Goal: Register for event/course: Register for event/course

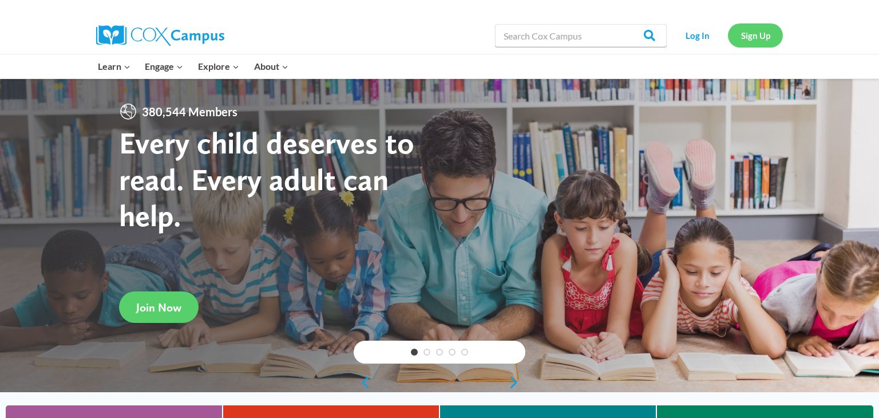
click at [755, 38] on link "Sign Up" at bounding box center [755, 34] width 55 height 23
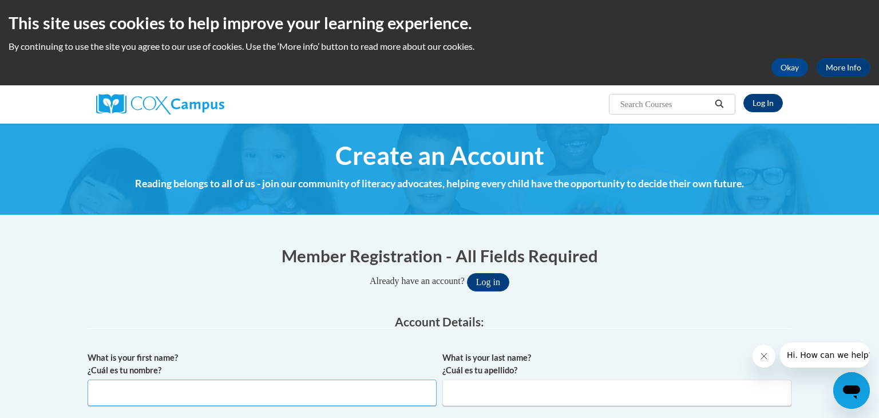
click at [227, 391] on input "What is your first name? ¿Cuál es tu nombre?" at bounding box center [262, 392] width 349 height 26
type input "Shalea"
click at [510, 396] on input "What is your last name? ¿Cuál es tu apellido?" at bounding box center [616, 392] width 349 height 26
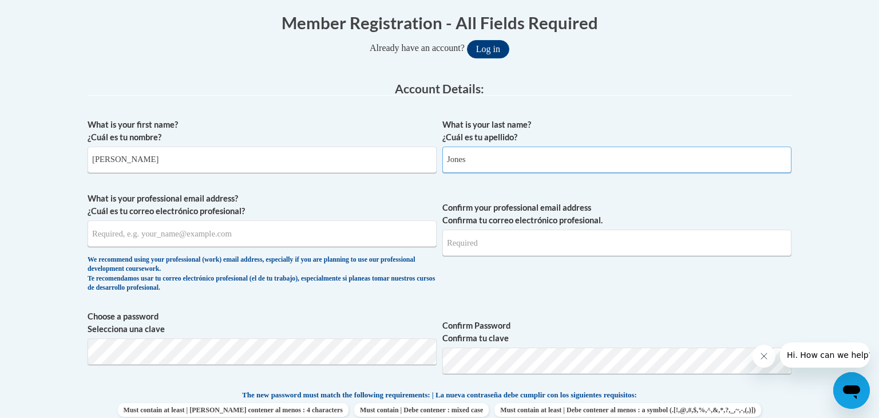
scroll to position [233, 0]
type input "Jones"
click at [150, 237] on input "What is your professional email address? ¿Cuál es tu correo electrónico profesi…" at bounding box center [262, 233] width 349 height 26
type input "ShaleaJ@ymcaatlanta.org"
click at [478, 247] on input "Confirm your professional email address Confirma tu correo electrónico profesio…" at bounding box center [616, 242] width 349 height 26
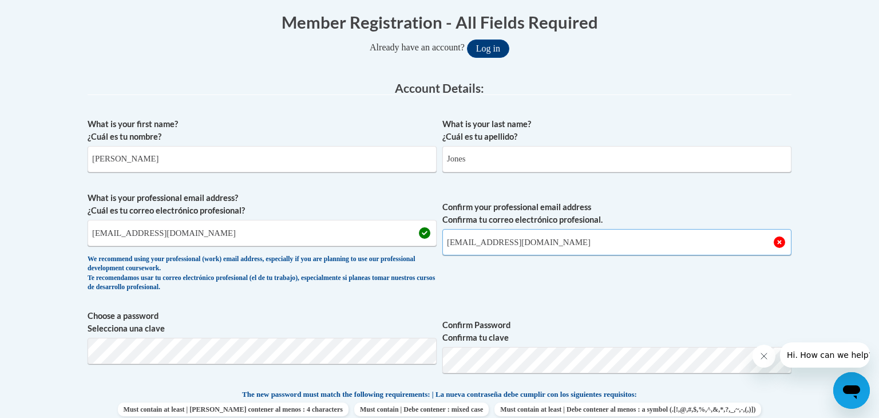
type input "ShaleaJ@ymcaatlanta.org"
click at [530, 277] on span "Confirm your professional email address Confirma tu correo electrónico profesio…" at bounding box center [616, 245] width 349 height 106
click at [628, 335] on label "Confirm Password Confirma tu clave" at bounding box center [616, 331] width 349 height 25
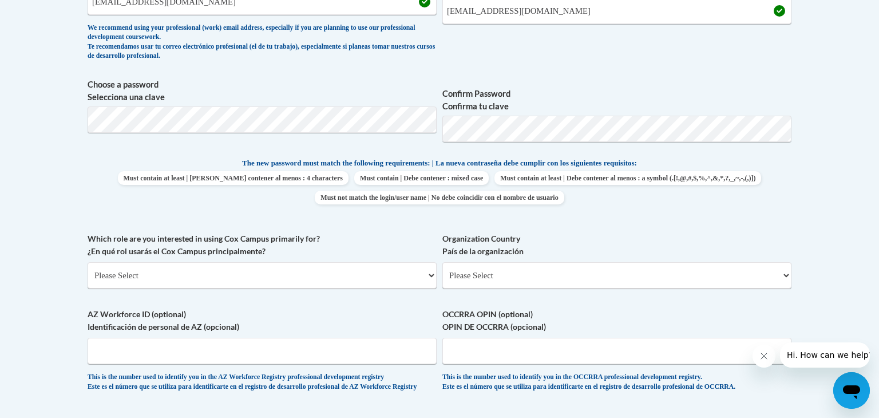
scroll to position [462, 0]
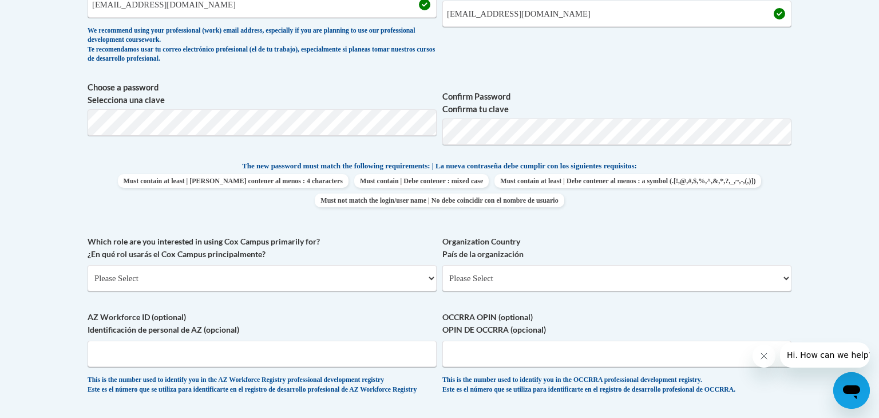
click at [567, 82] on span "Confirm Password Confirma tu clave" at bounding box center [616, 117] width 349 height 73
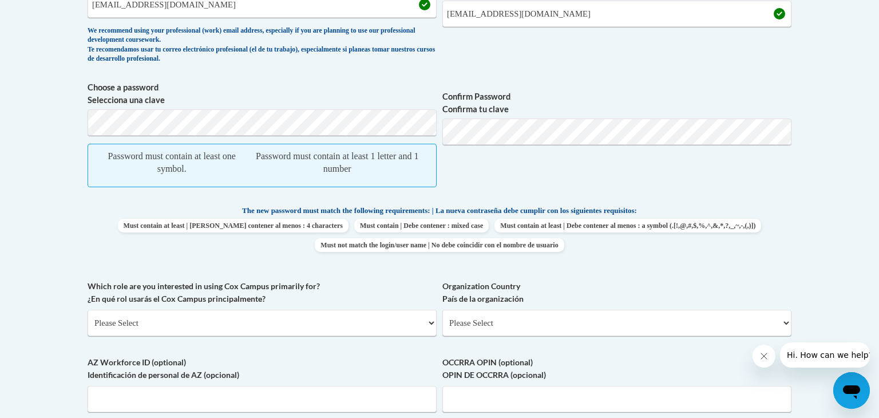
click at [85, 212] on div "Member Registration - All Fields Required Already have an account? Log in Prefe…" at bounding box center [439, 240] width 721 height 938
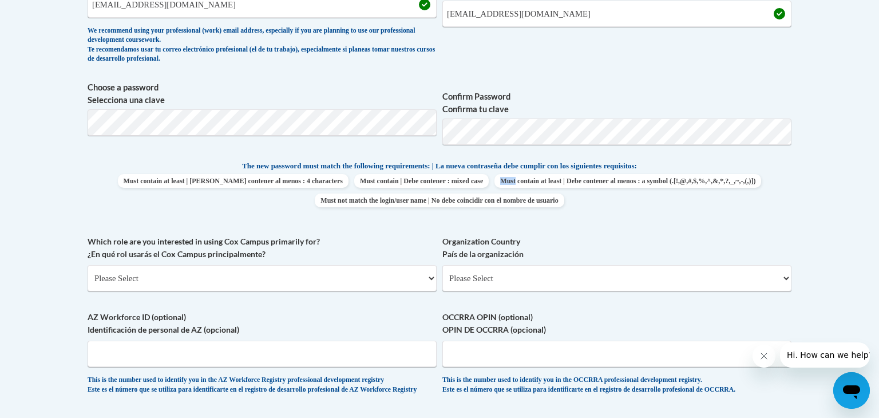
click at [85, 212] on div "Member Registration - All Fields Required Already have an account? Log in Prefe…" at bounding box center [439, 217] width 721 height 893
click at [165, 278] on select "Please Select College/University | Colegio/Universidad Community/Nonprofit Part…" at bounding box center [262, 278] width 349 height 26
click at [289, 272] on select "Please Select College/University | Colegio/Universidad Community/Nonprofit Part…" at bounding box center [262, 278] width 349 height 26
click at [191, 219] on div "What is your first name? ¿Cuál es tu nombre? Shalea What is your last name? ¿Cu…" at bounding box center [440, 145] width 704 height 522
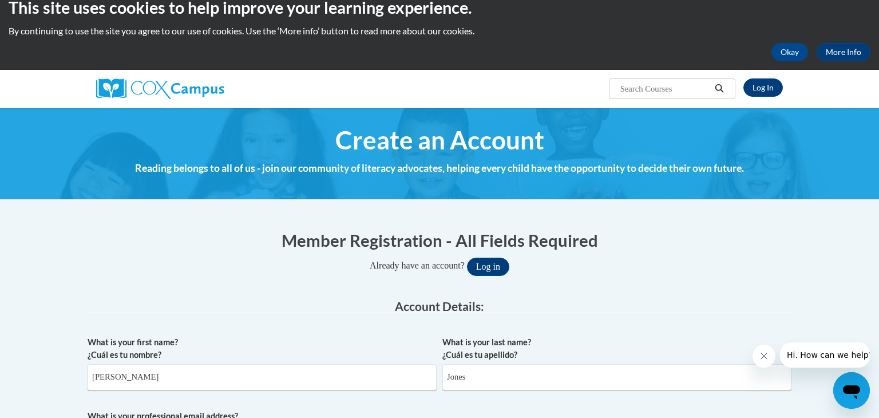
scroll to position [0, 0]
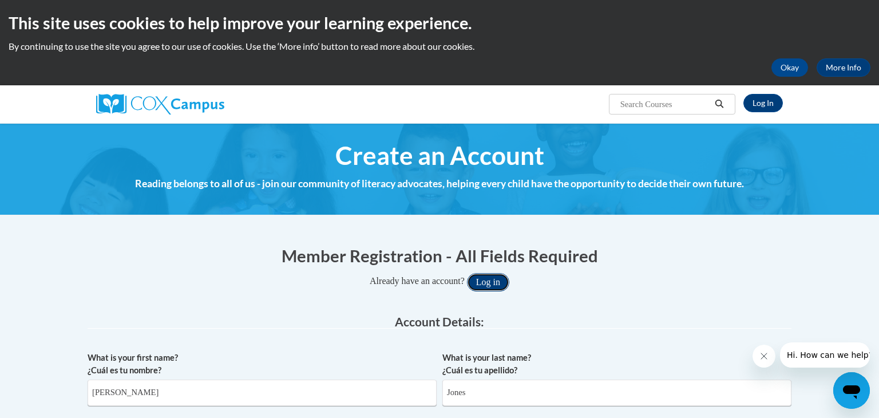
click at [486, 280] on button "Log in" at bounding box center [488, 282] width 42 height 18
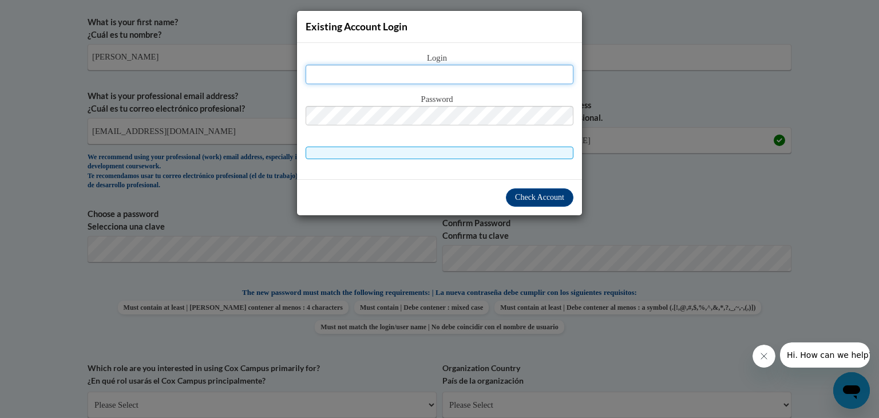
click at [455, 70] on input "text" at bounding box center [440, 74] width 268 height 19
click at [669, 14] on div "Existing Account Login Login Password" at bounding box center [439, 209] width 879 height 418
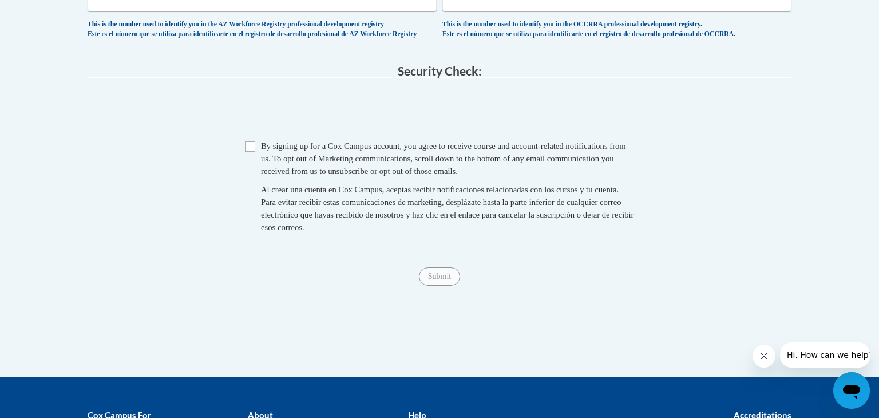
scroll to position [815, 0]
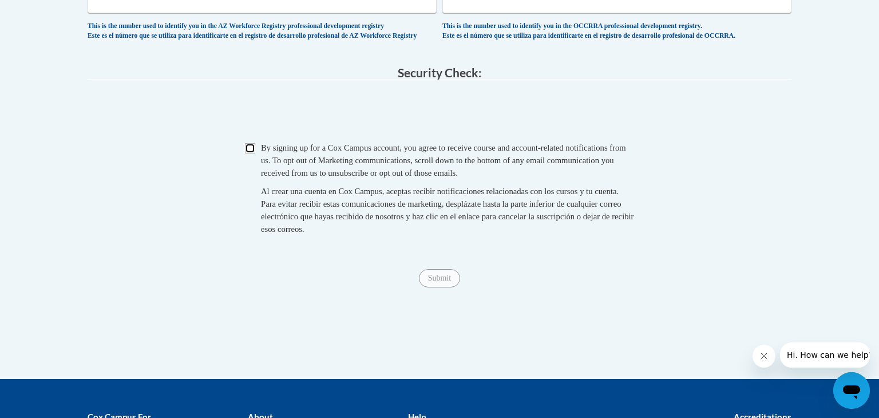
click at [253, 153] on input "Checkbox" at bounding box center [250, 148] width 10 height 10
checkbox input "true"
click at [449, 287] on input "Submit" at bounding box center [439, 278] width 41 height 18
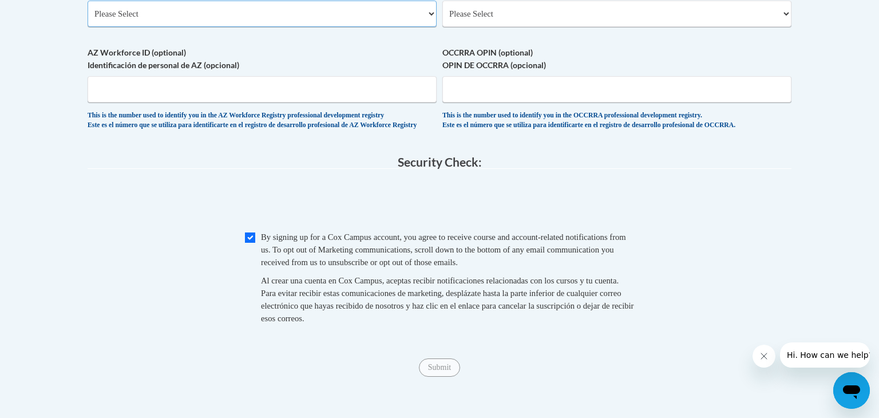
click at [304, 14] on select "Please Select College/University | Colegio/Universidad Community/Nonprofit Part…" at bounding box center [262, 14] width 349 height 26
select select "fbf2d438-af2f-41f8-98f1-81c410e29de3"
click at [88, 1] on select "Please Select College/University | Colegio/Universidad Community/Nonprofit Part…" at bounding box center [262, 14] width 349 height 26
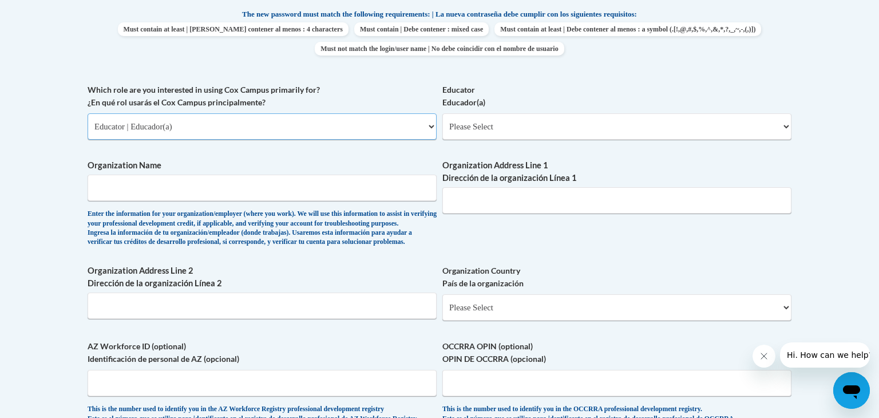
scroll to position [612, 0]
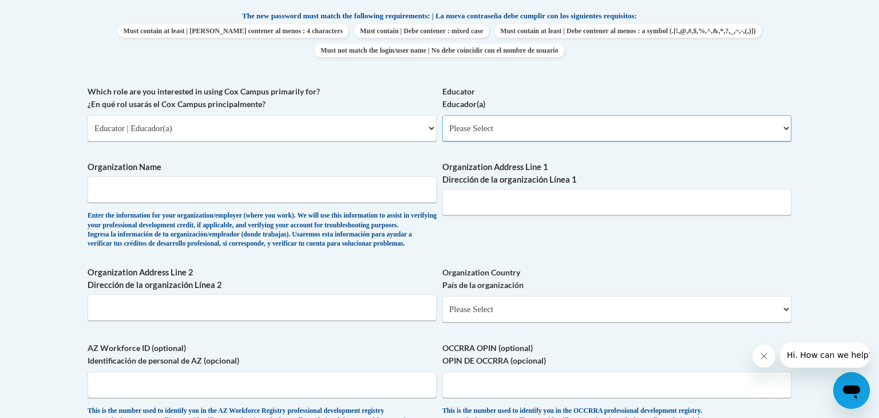
click at [673, 126] on select "Please Select Early Learning/Daycare Teacher/Family Home Care Provider | Maestr…" at bounding box center [616, 128] width 349 height 26
select select "5e2af403-4f2c-4e49-a02f-103e55d7b75b"
click at [442, 115] on select "Please Select Early Learning/Daycare Teacher/Family Home Care Provider | Maestr…" at bounding box center [616, 128] width 349 height 26
click at [310, 193] on input "Organization Name" at bounding box center [262, 189] width 349 height 26
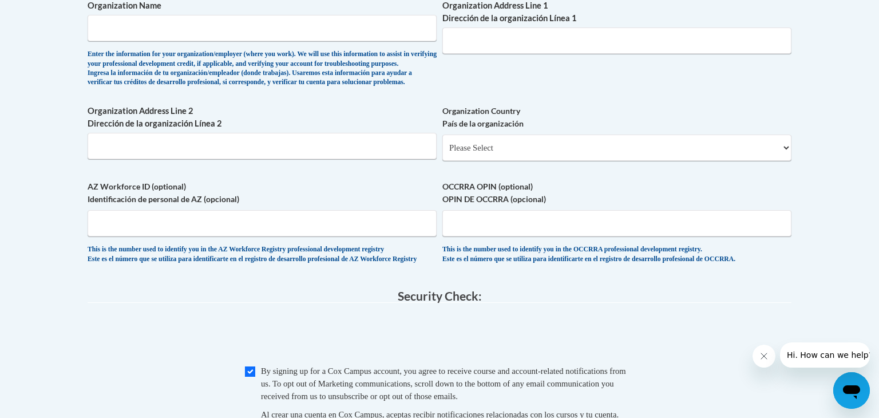
scroll to position [758, 0]
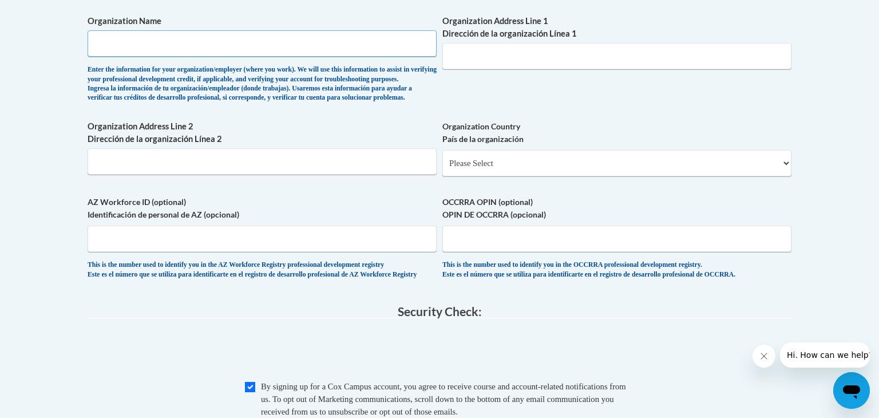
click at [329, 43] on input "Organization Name" at bounding box center [262, 43] width 349 height 26
type input "Silas X Floyd Head Start Program"
click at [490, 62] on input "Organization Address Line 1 Dirección de la organización Línea 1" at bounding box center [616, 56] width 349 height 26
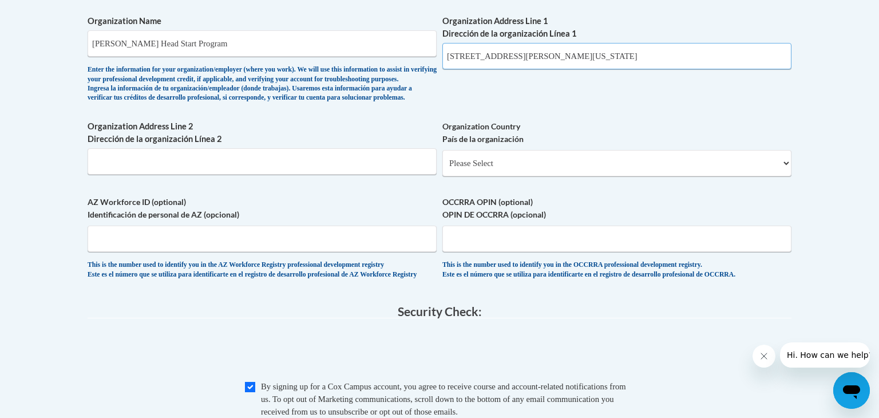
type input "921 Florence St, Augusta Georgia 30901"
click at [261, 173] on input "Organization Address Line 2 Dirección de la organización Línea 2" at bounding box center [262, 161] width 349 height 26
click at [248, 175] on input "Organization Address Line 2 Dirección de la organización Línea 2" at bounding box center [262, 161] width 349 height 26
click at [475, 176] on select "Please Select United States | Estados Unidos Outside of the United States | Fue…" at bounding box center [616, 163] width 349 height 26
select select "ad49bcad-a171-4b2e-b99c-48b446064914"
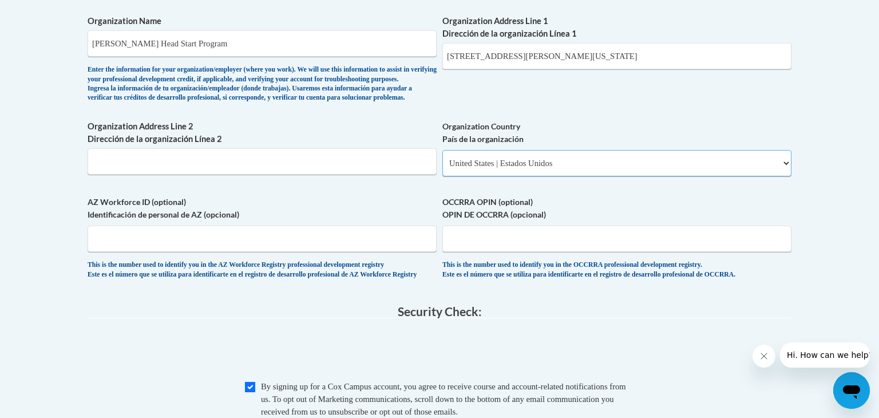
click at [442, 168] on select "Please Select United States | Estados Unidos Outside of the United States | Fue…" at bounding box center [616, 163] width 349 height 26
select select
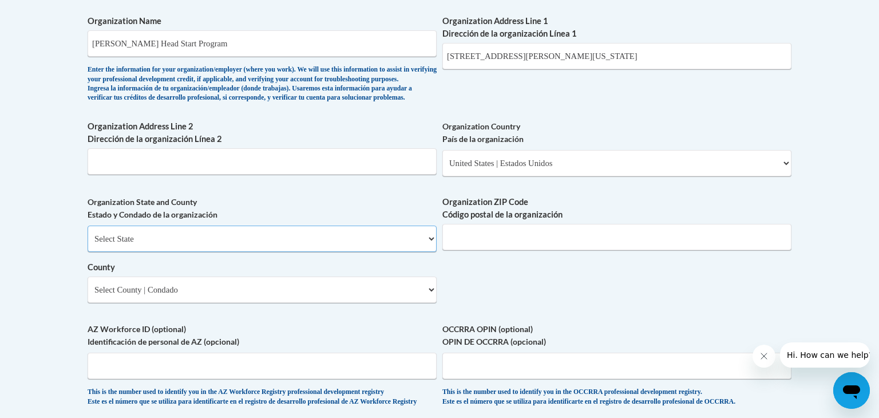
click at [219, 252] on select "Select State Alabama Alaska Arizona Arkansas California Colorado Connecticut De…" at bounding box center [262, 238] width 349 height 26
click at [515, 250] on input "Organization ZIP Code Código postal de la organización" at bounding box center [616, 237] width 349 height 26
type input "30901"
click at [375, 252] on select "Select State Alabama Alaska Arizona Arkansas California Colorado Connecticut De…" at bounding box center [262, 238] width 349 height 26
select select "Georgia"
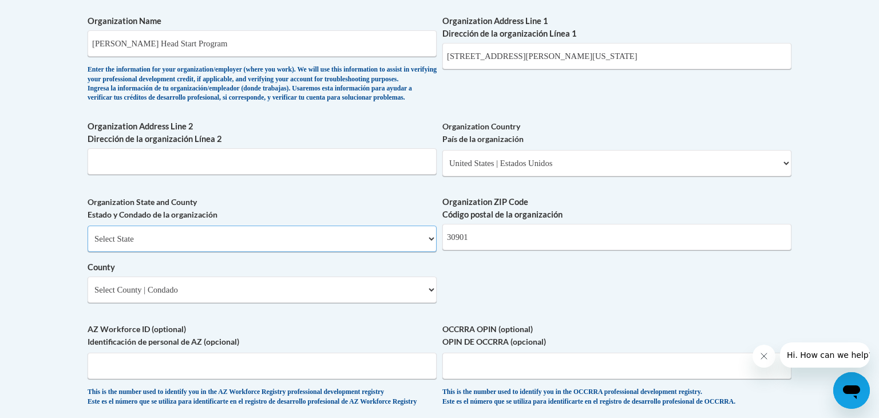
click at [88, 244] on select "Select State Alabama Alaska Arizona Arkansas California Colorado Connecticut De…" at bounding box center [262, 238] width 349 height 26
click at [187, 303] on select "County" at bounding box center [262, 289] width 349 height 26
click at [418, 303] on select "County" at bounding box center [262, 289] width 349 height 26
click at [428, 303] on select "Select County Appling Atkinson Bacon Baker Baldwin Banks Barrow Bartow Ben Hill…" at bounding box center [262, 289] width 349 height 26
select select "Richmond"
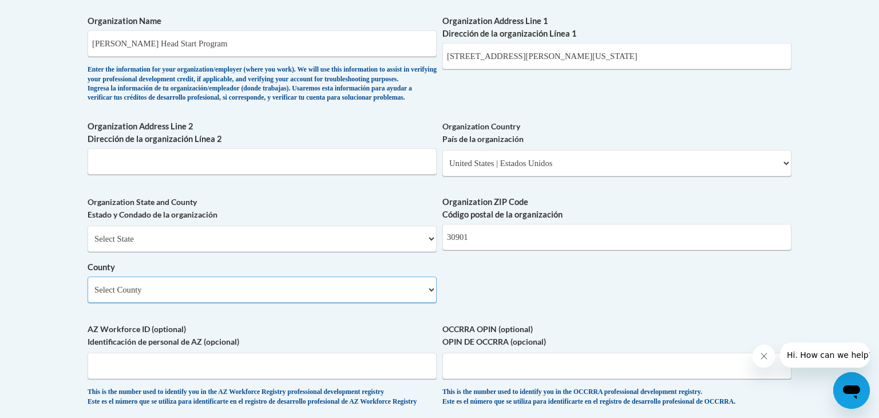
click at [88, 295] on select "Select County Appling Atkinson Bacon Baker Baldwin Banks Barrow Bartow Ben Hill…" at bounding box center [262, 289] width 349 height 26
drag, startPoint x: 858, startPoint y: 233, endPoint x: 866, endPoint y: 306, distance: 73.2
click at [866, 306] on body "This site uses cookies to help improve your learning experience. By continuing …" at bounding box center [439, 88] width 879 height 1693
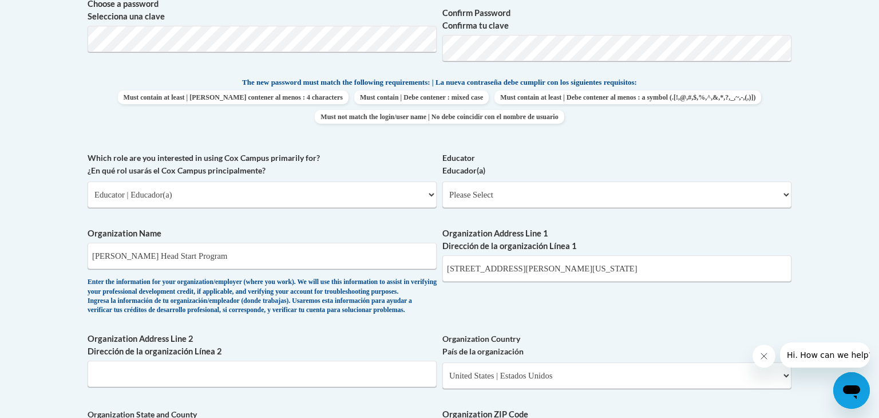
scroll to position [541, 0]
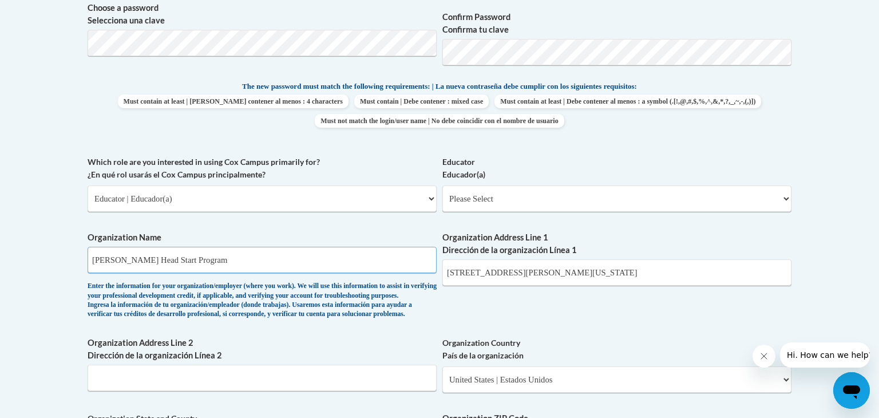
click at [118, 255] on input "Silas X Floyd Head Start Program" at bounding box center [262, 260] width 349 height 26
type input "Floyd Head Start Program"
click at [739, 156] on label "Educator Educador(a)" at bounding box center [616, 168] width 349 height 25
click at [739, 185] on select "Please Select Early Learning/Daycare Teacher/Family Home Care Provider | Maestr…" at bounding box center [616, 198] width 349 height 26
click at [734, 231] on label "Organization Address Line 1 Dirección de la organización Línea 1" at bounding box center [616, 243] width 349 height 25
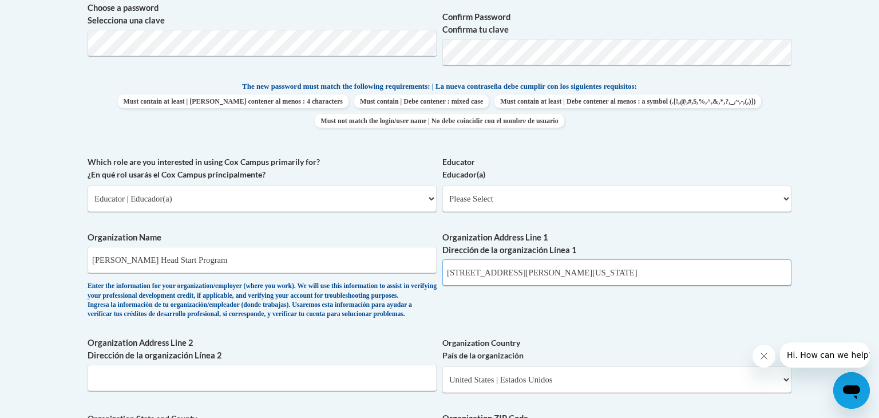
click at [734, 259] on input "921 Florence St, Augusta Georgia 30901" at bounding box center [616, 272] width 349 height 26
click at [727, 206] on select "Please Select Early Learning/Daycare Teacher/Family Home Care Provider | Maestr…" at bounding box center [616, 198] width 349 height 26
select select "5e2af403-4f2c-4e49-a02f-103e55d7b75b"
click at [442, 185] on select "Please Select Early Learning/Daycare Teacher/Family Home Care Provider | Maestr…" at bounding box center [616, 198] width 349 height 26
select select "null"
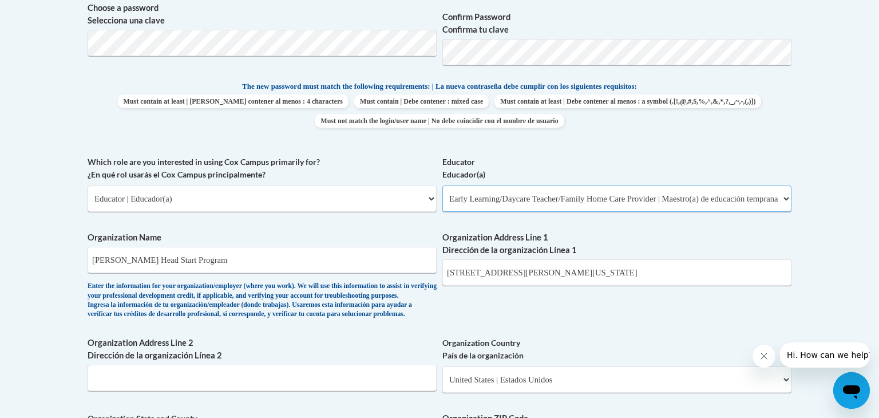
select select "null"
drag, startPoint x: 836, startPoint y: 225, endPoint x: 838, endPoint y: 269, distance: 43.5
click at [838, 269] on body "This site uses cookies to help improve your learning experience. By continuing …" at bounding box center [439, 305] width 879 height 1693
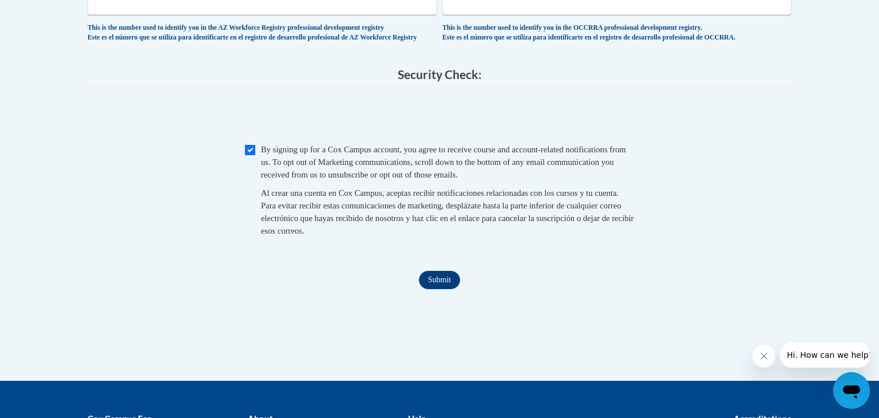
scroll to position [1135, 0]
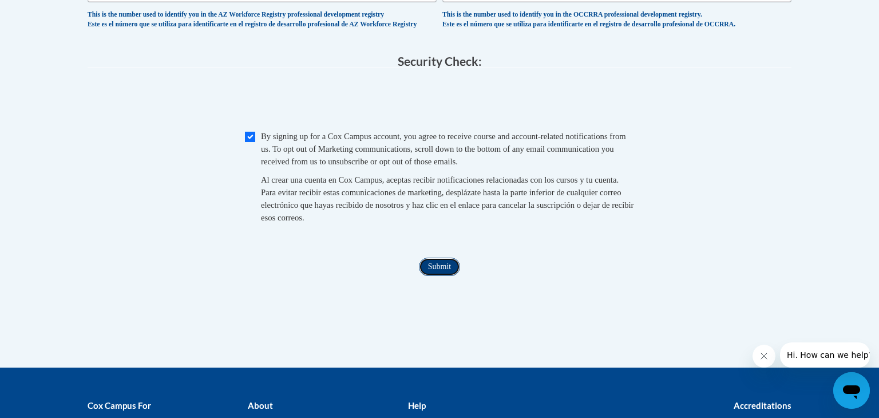
click at [442, 276] on input "Submit" at bounding box center [439, 267] width 41 height 18
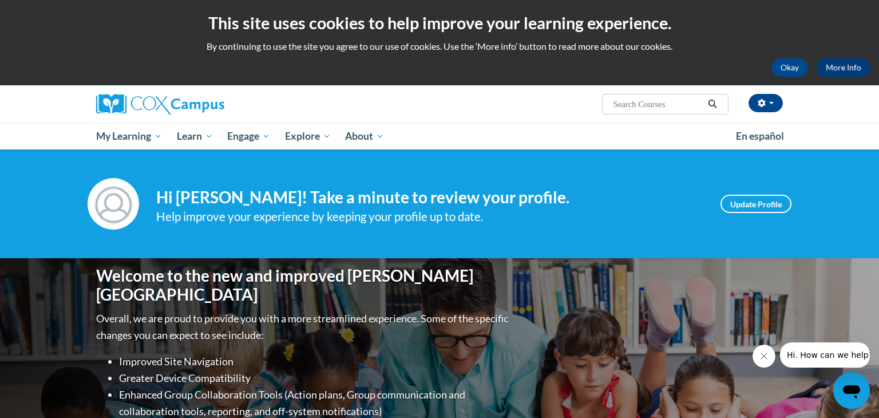
click at [463, 116] on div "[PERSON_NAME] (Eastern Daylight Time GMT-0400 ) My Profile Inbox My Transcripts…" at bounding box center [439, 104] width 721 height 38
click at [666, 104] on input "Search..." at bounding box center [658, 104] width 92 height 14
click at [632, 106] on input "Search..." at bounding box center [658, 104] width 92 height 14
click at [632, 100] on input "Data Driven Instruction" at bounding box center [658, 104] width 92 height 14
type input "Data-Driven Instruction"
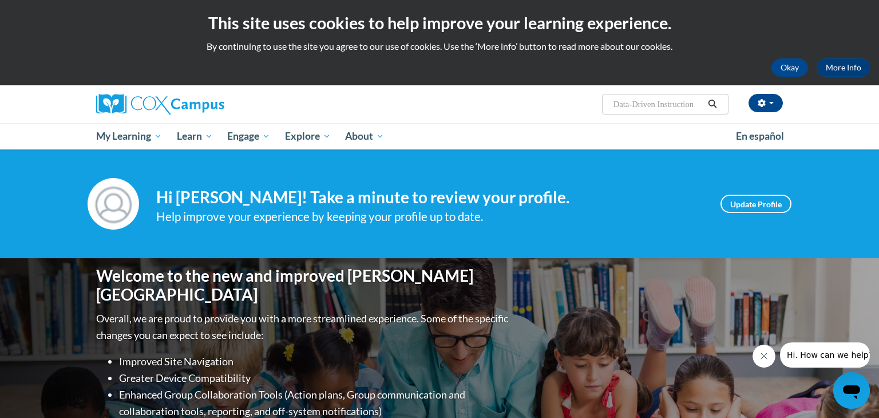
click at [714, 106] on icon "Search" at bounding box center [712, 104] width 9 height 9
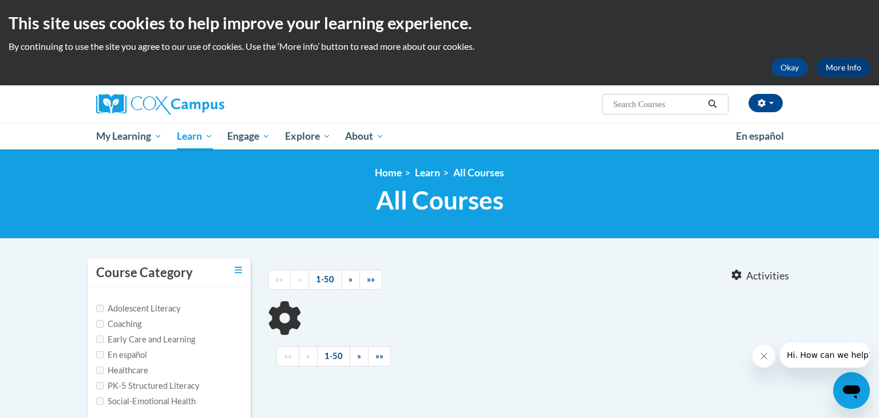
type input "Data-Driven Instruction"
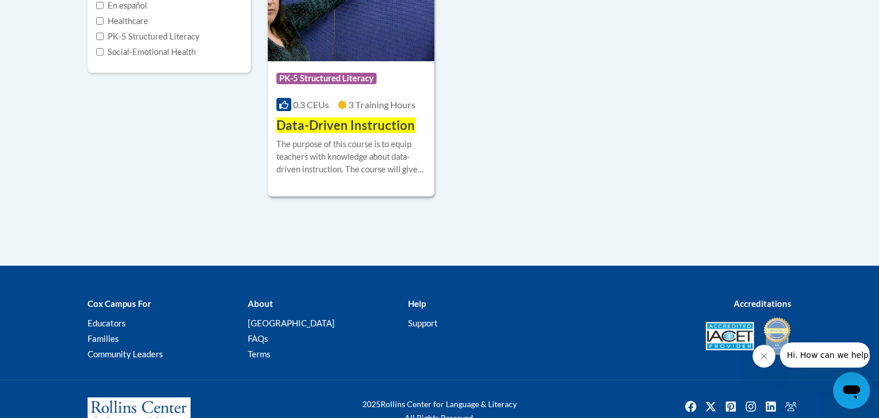
scroll to position [343, 0]
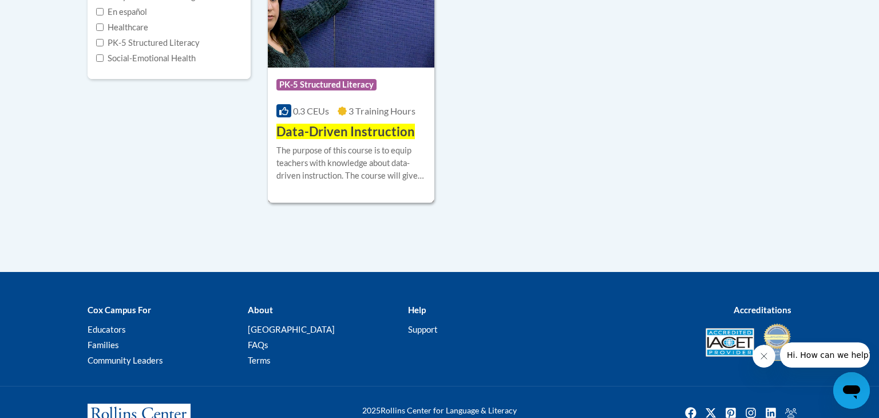
click at [336, 140] on h3 "Data-Driven Instruction" at bounding box center [345, 132] width 138 height 18
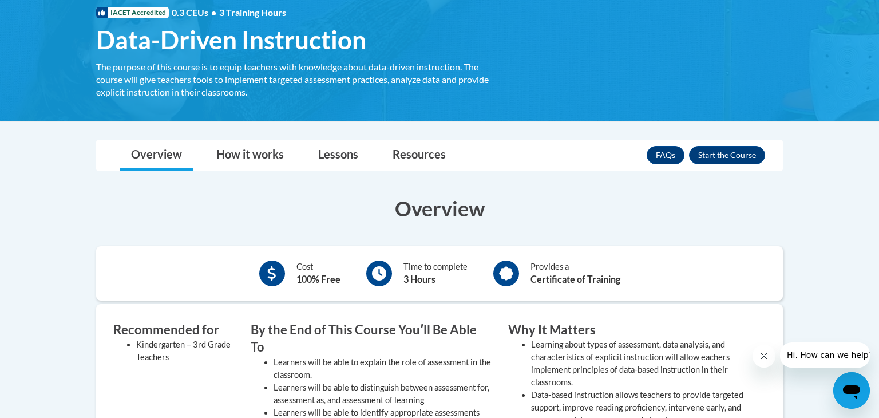
scroll to position [176, 0]
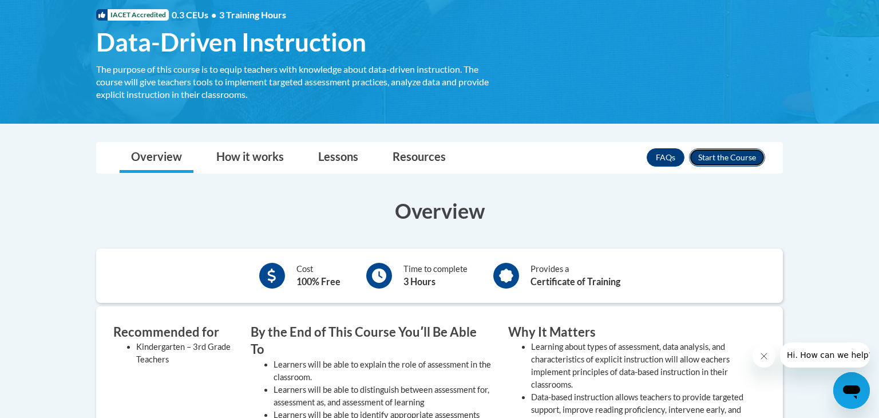
click at [726, 153] on button "Enroll" at bounding box center [727, 157] width 76 height 18
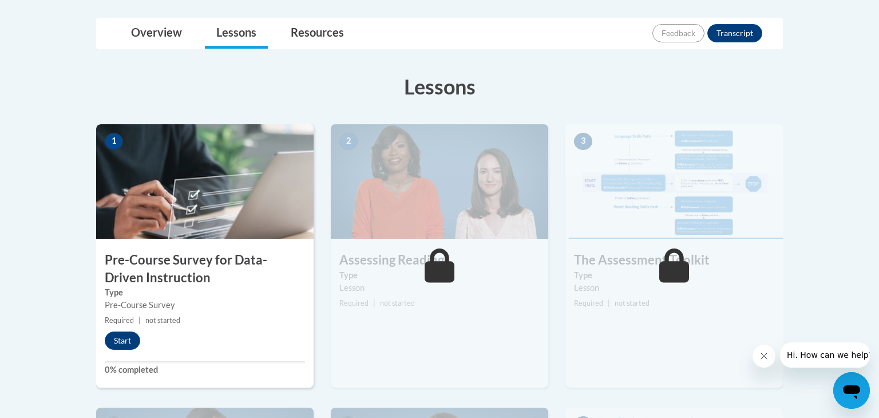
scroll to position [264, 0]
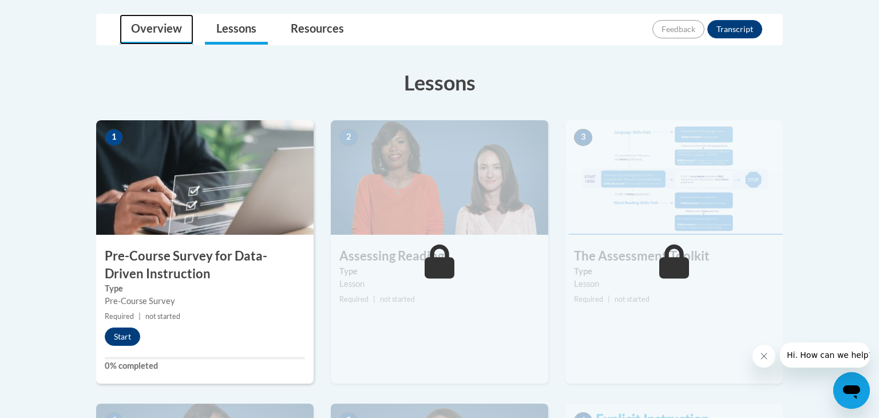
click at [169, 37] on link "Overview" at bounding box center [157, 29] width 74 height 30
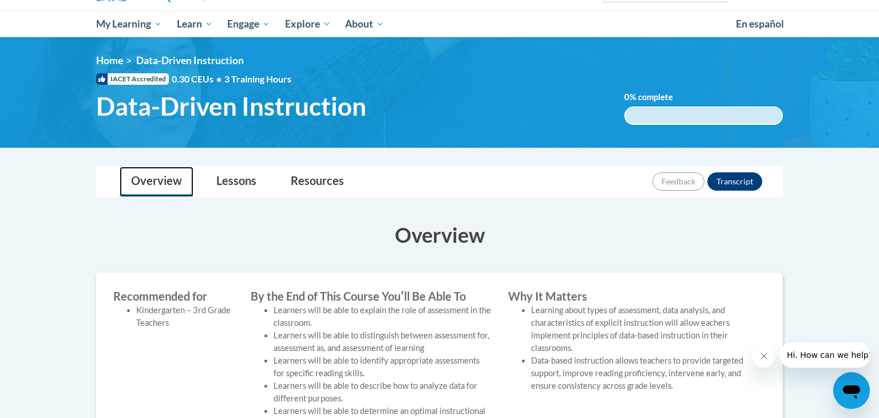
scroll to position [100, 0]
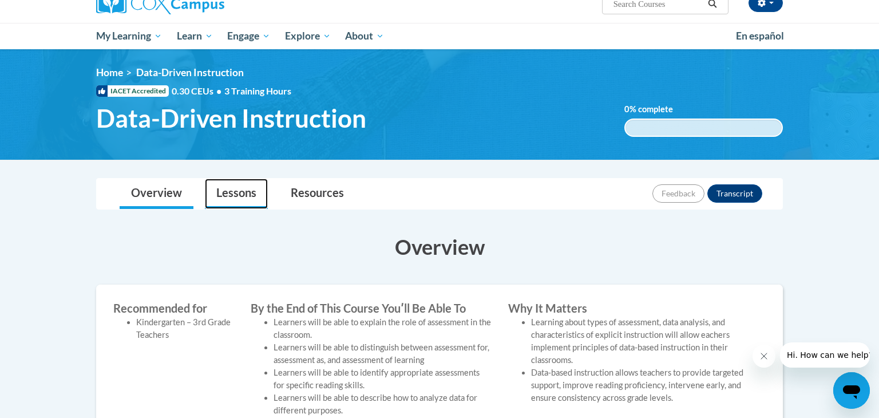
click at [235, 200] on link "Lessons" at bounding box center [236, 194] width 63 height 30
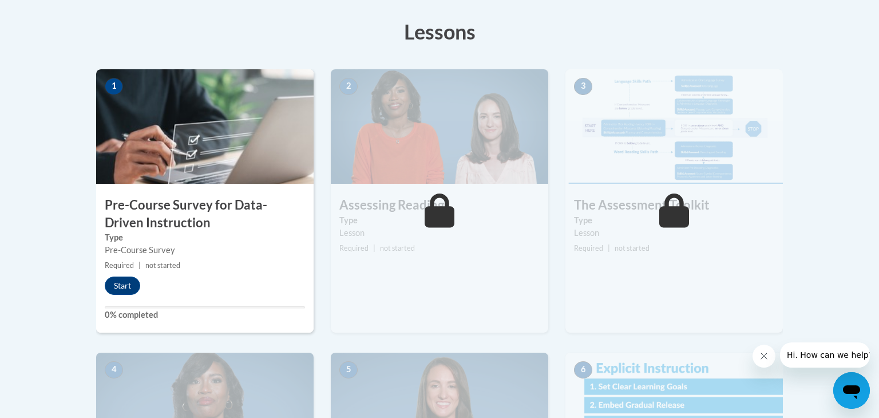
scroll to position [314, 0]
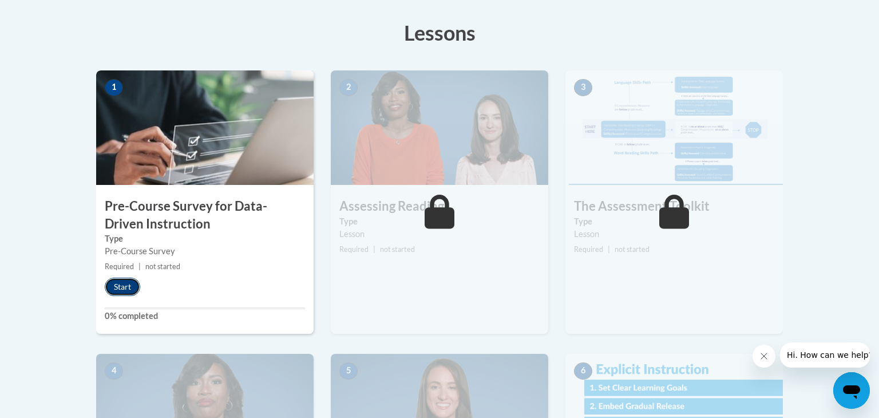
click at [127, 292] on button "Start" at bounding box center [122, 287] width 35 height 18
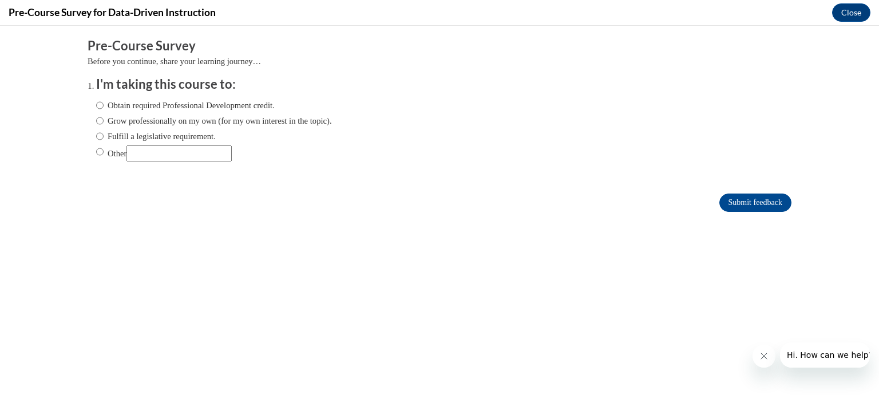
scroll to position [0, 0]
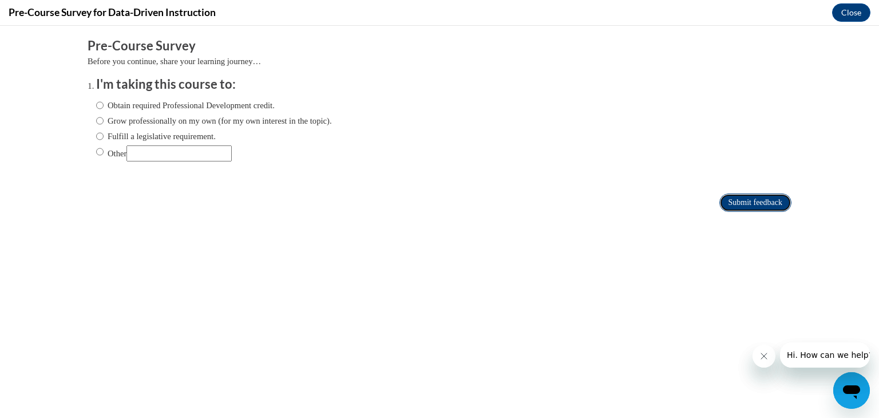
click at [726, 204] on input "Submit feedback" at bounding box center [755, 202] width 72 height 18
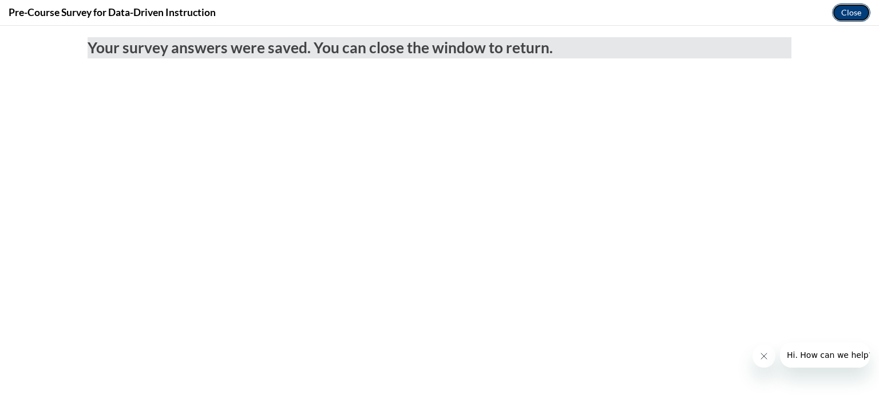
click at [853, 15] on button "Close" at bounding box center [851, 12] width 38 height 18
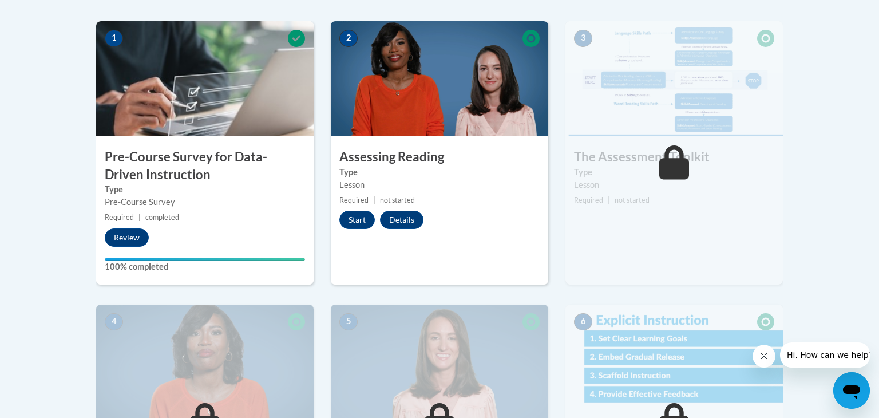
scroll to position [336, 0]
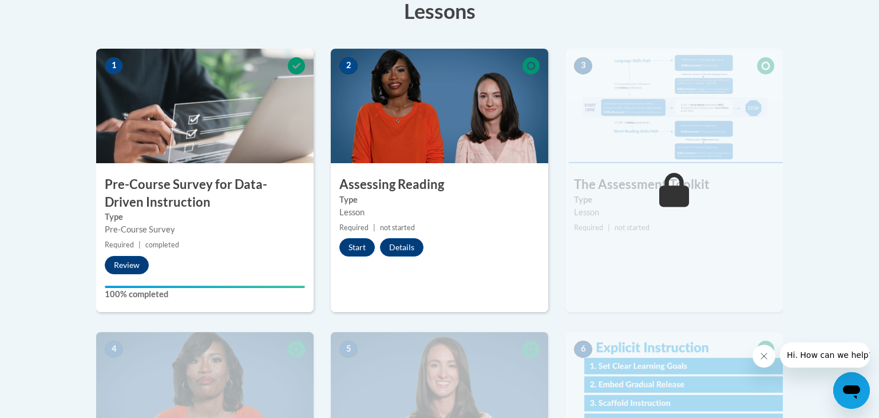
click at [567, 307] on div "3 The Assessment Toolkit Type Lesson Required | not started Start Details Feedb…" at bounding box center [673, 180] width 217 height 263
click at [116, 265] on button "Review" at bounding box center [127, 265] width 44 height 18
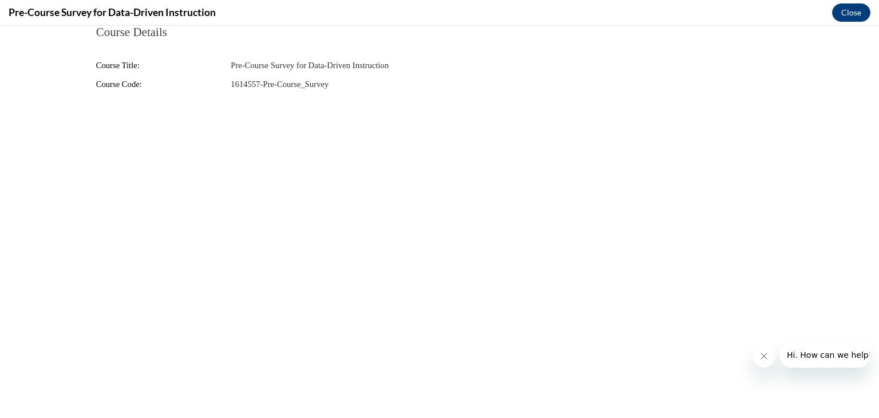
scroll to position [0, 0]
click at [842, 11] on button "Close" at bounding box center [851, 12] width 38 height 18
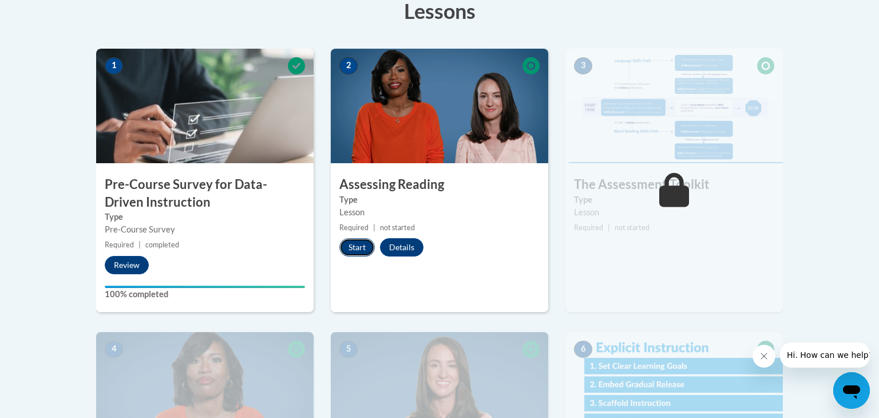
click at [356, 243] on button "Start" at bounding box center [356, 247] width 35 height 18
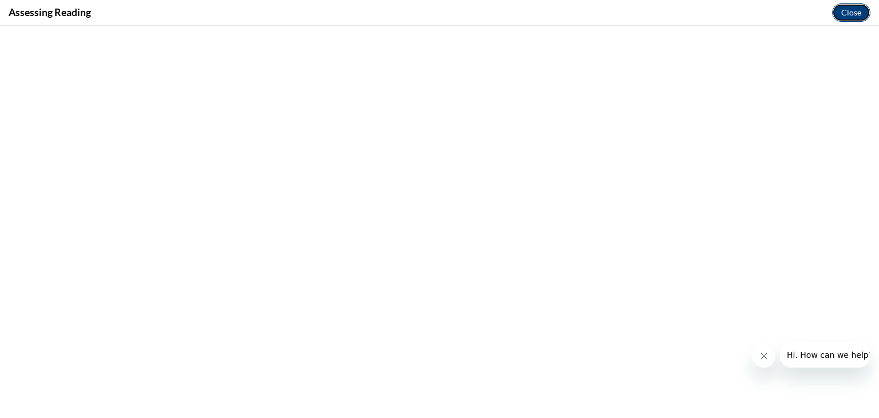
click at [848, 12] on button "Close" at bounding box center [851, 12] width 38 height 18
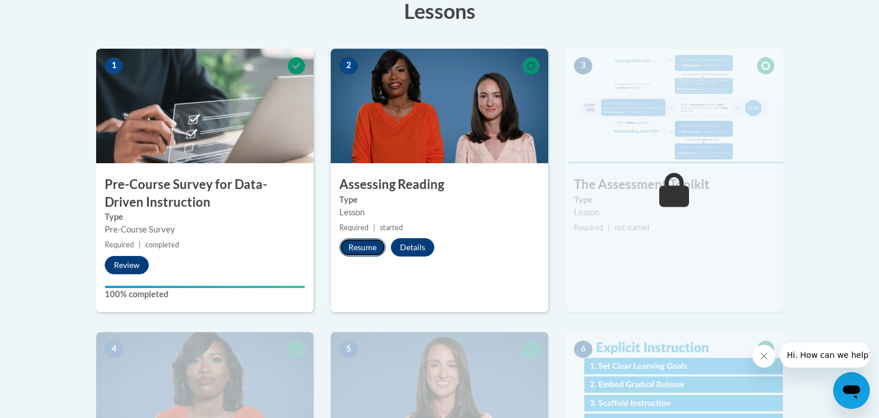
click at [373, 243] on button "Resume" at bounding box center [362, 247] width 46 height 18
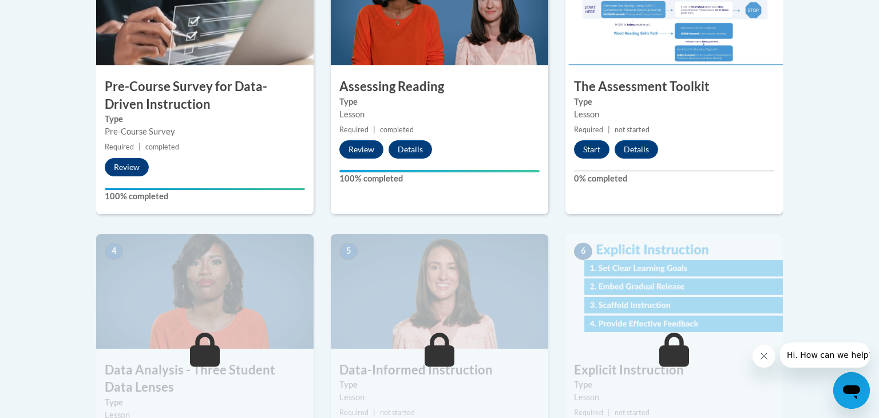
scroll to position [437, 0]
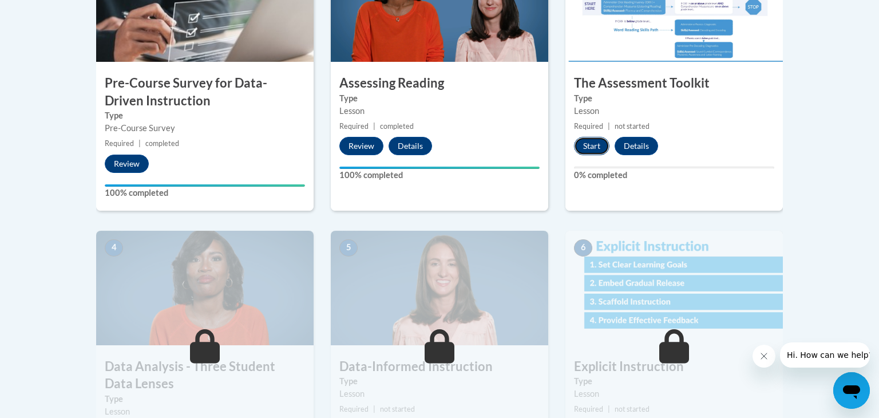
click at [600, 145] on button "Start" at bounding box center [591, 146] width 35 height 18
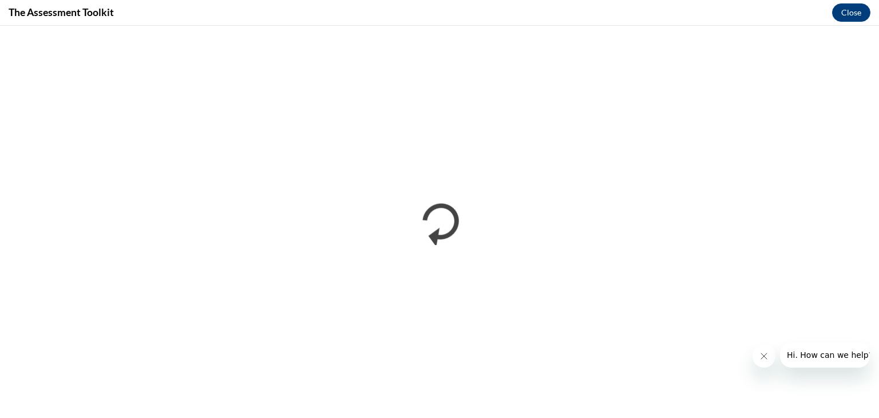
scroll to position [0, 0]
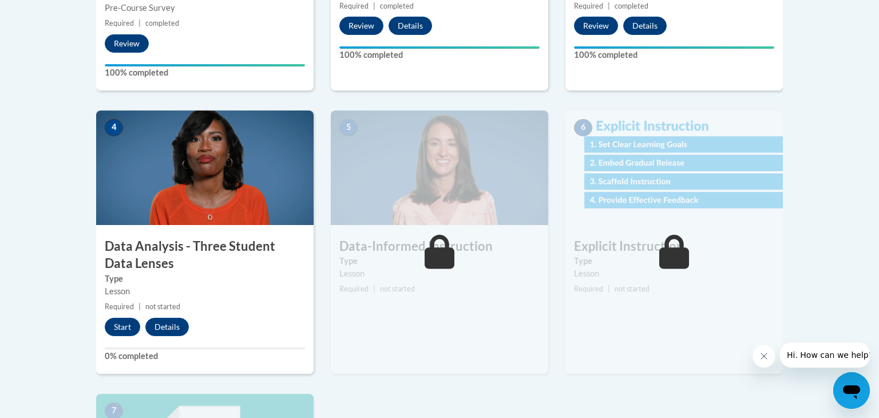
scroll to position [558, 0]
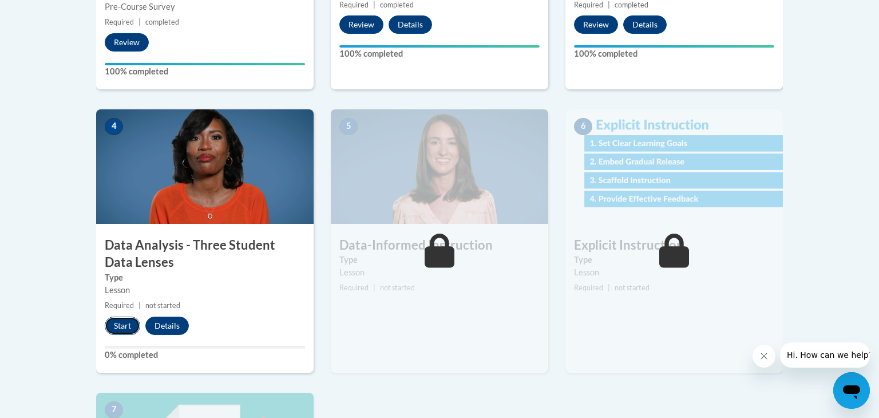
click at [131, 332] on button "Start" at bounding box center [122, 325] width 35 height 18
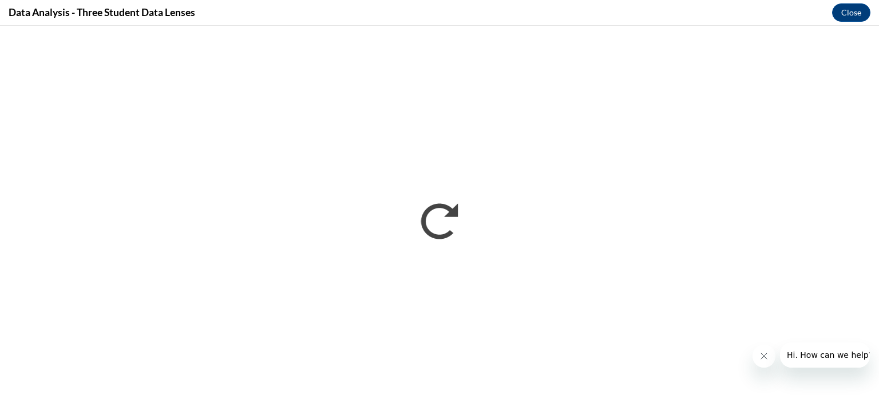
scroll to position [0, 0]
